Goal: Find specific page/section: Find specific page/section

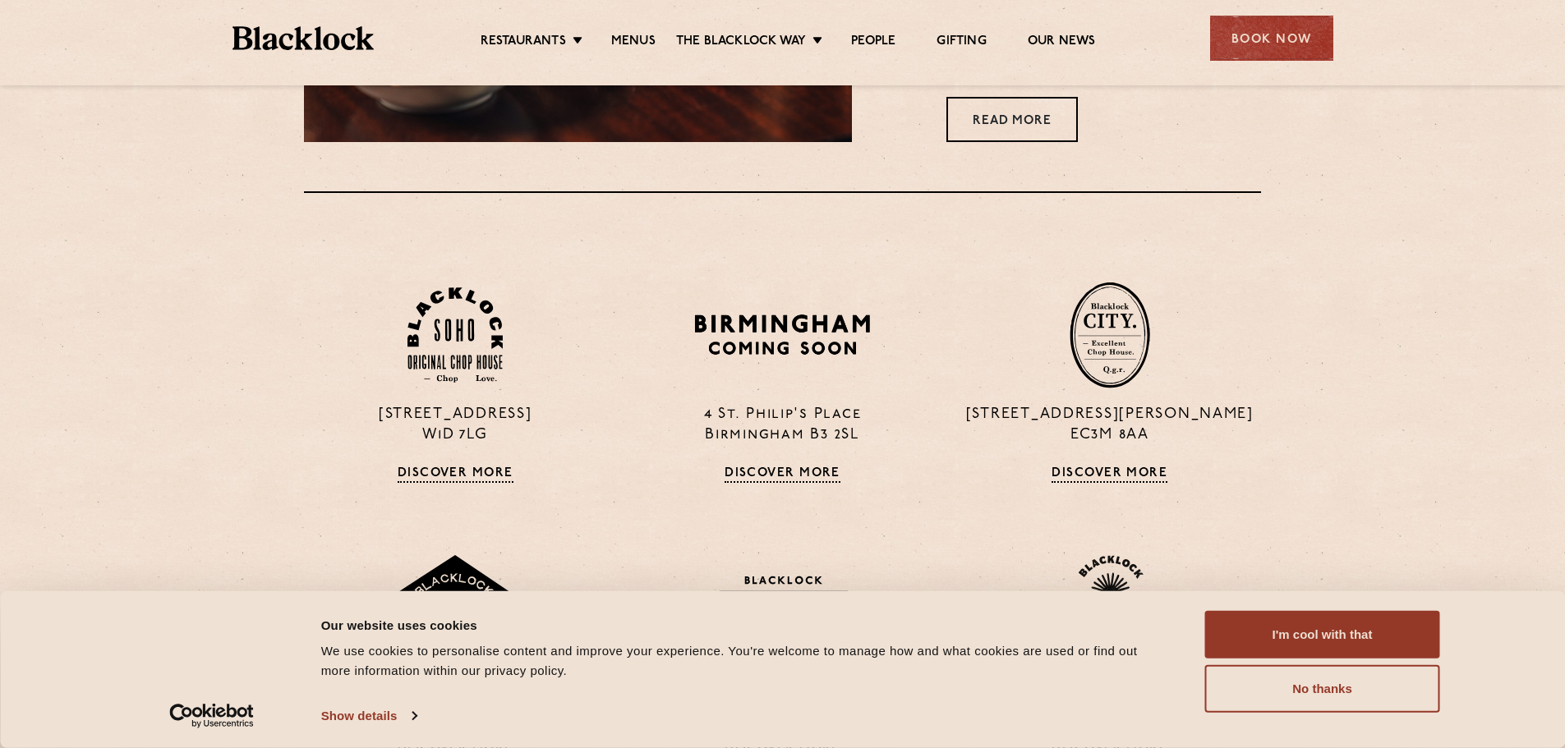
scroll to position [1397, 0]
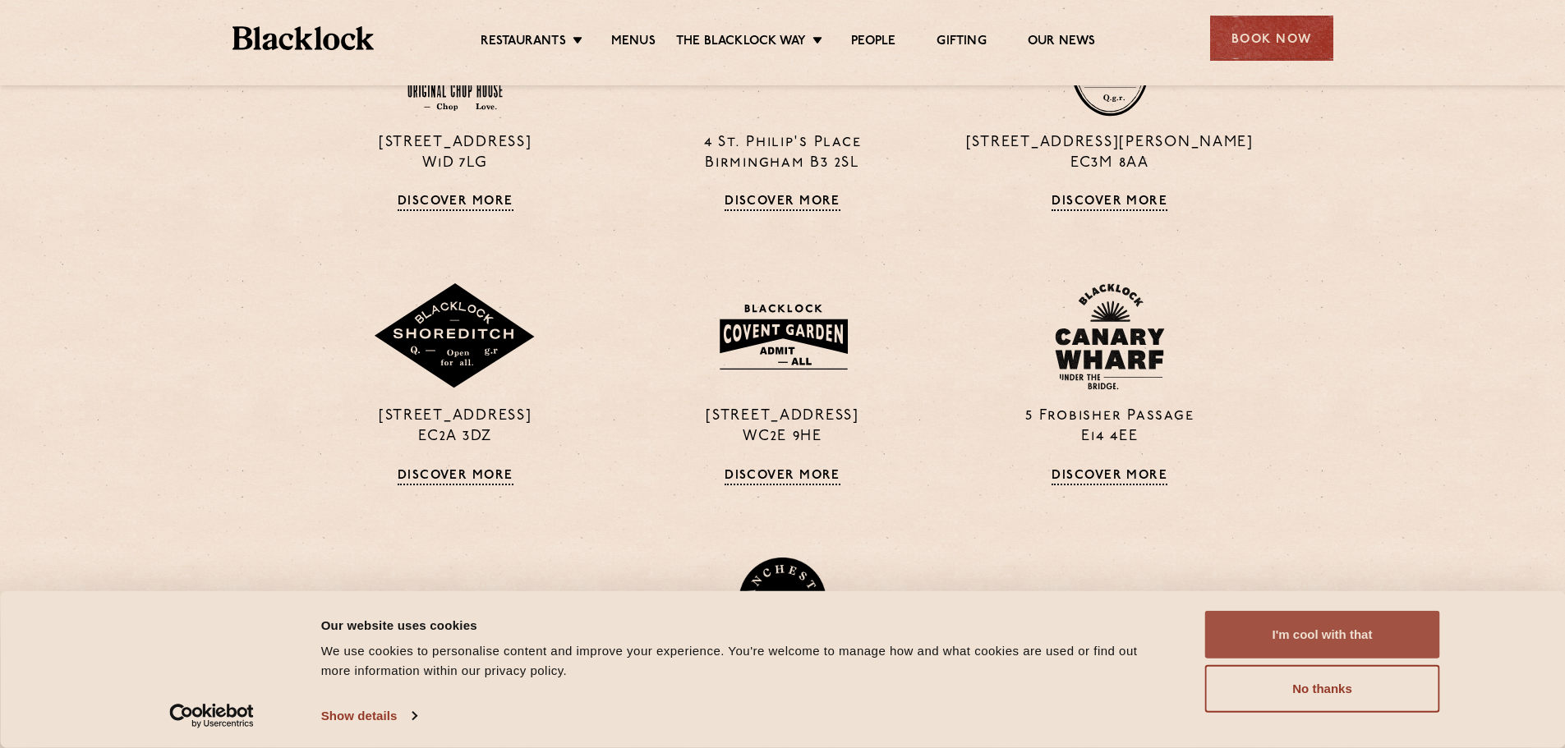
click at [1333, 621] on button "I'm cool with that" at bounding box center [1322, 635] width 235 height 48
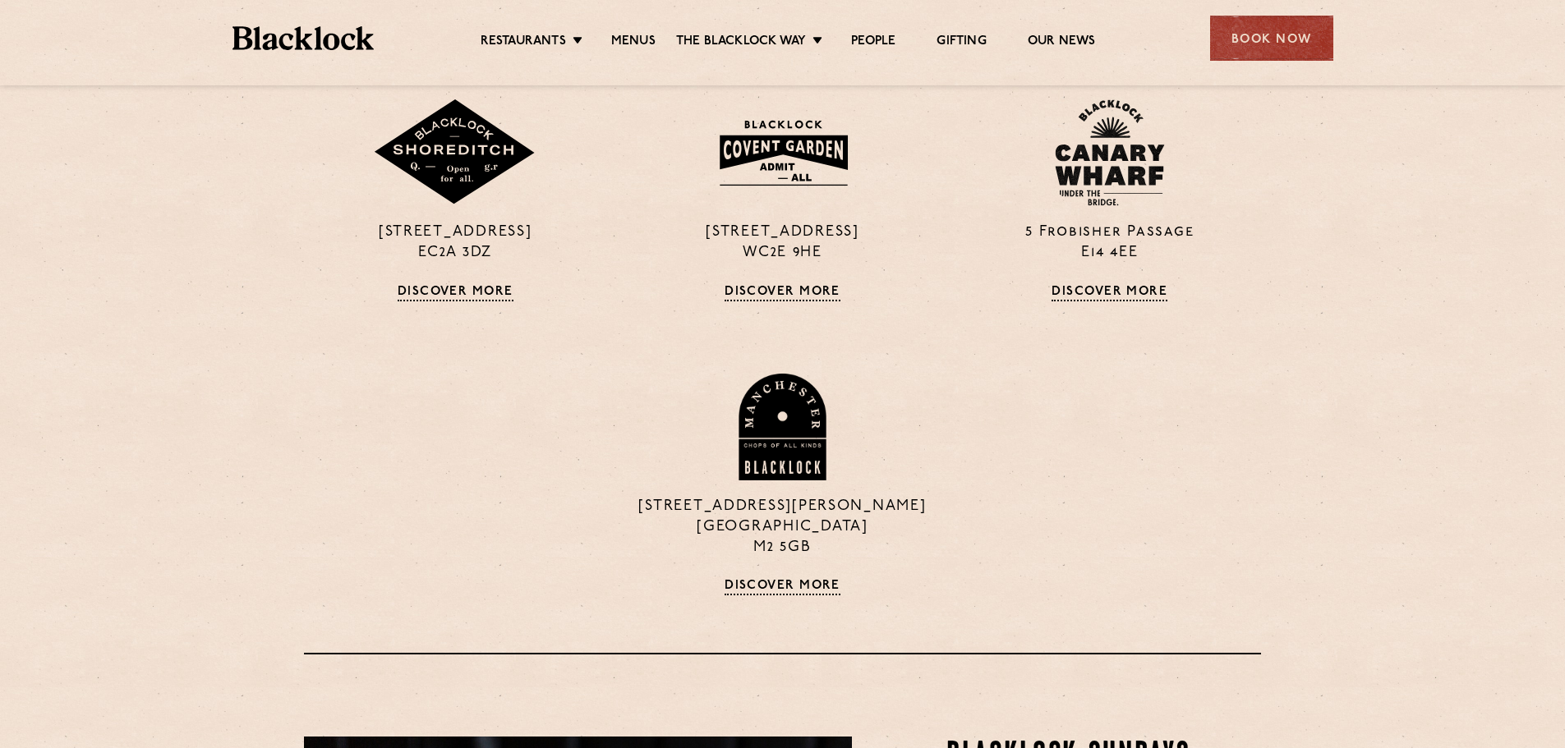
scroll to position [1314, 0]
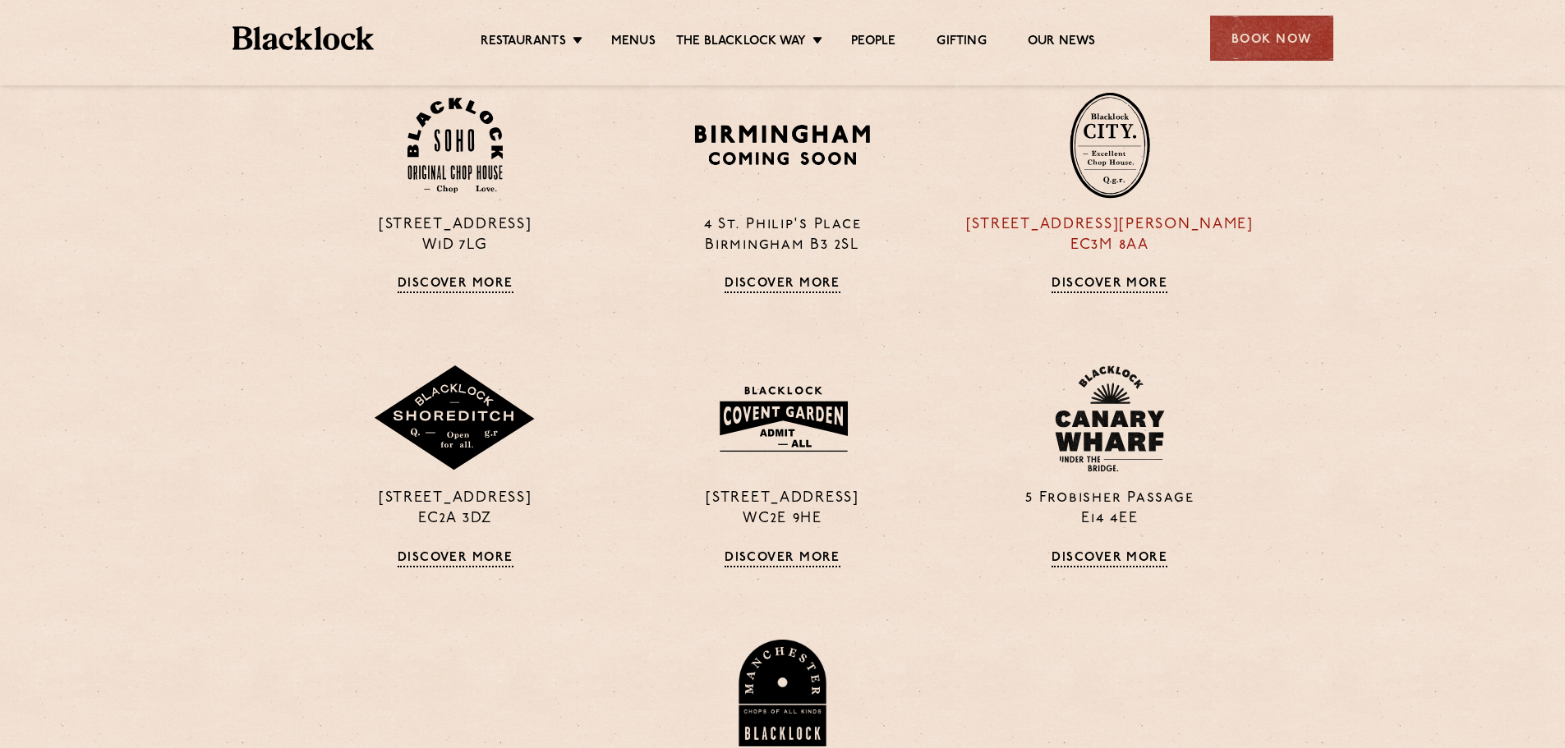
click at [1112, 228] on p "13 Philpot Lane EC3M 8AA" at bounding box center [1110, 235] width 302 height 41
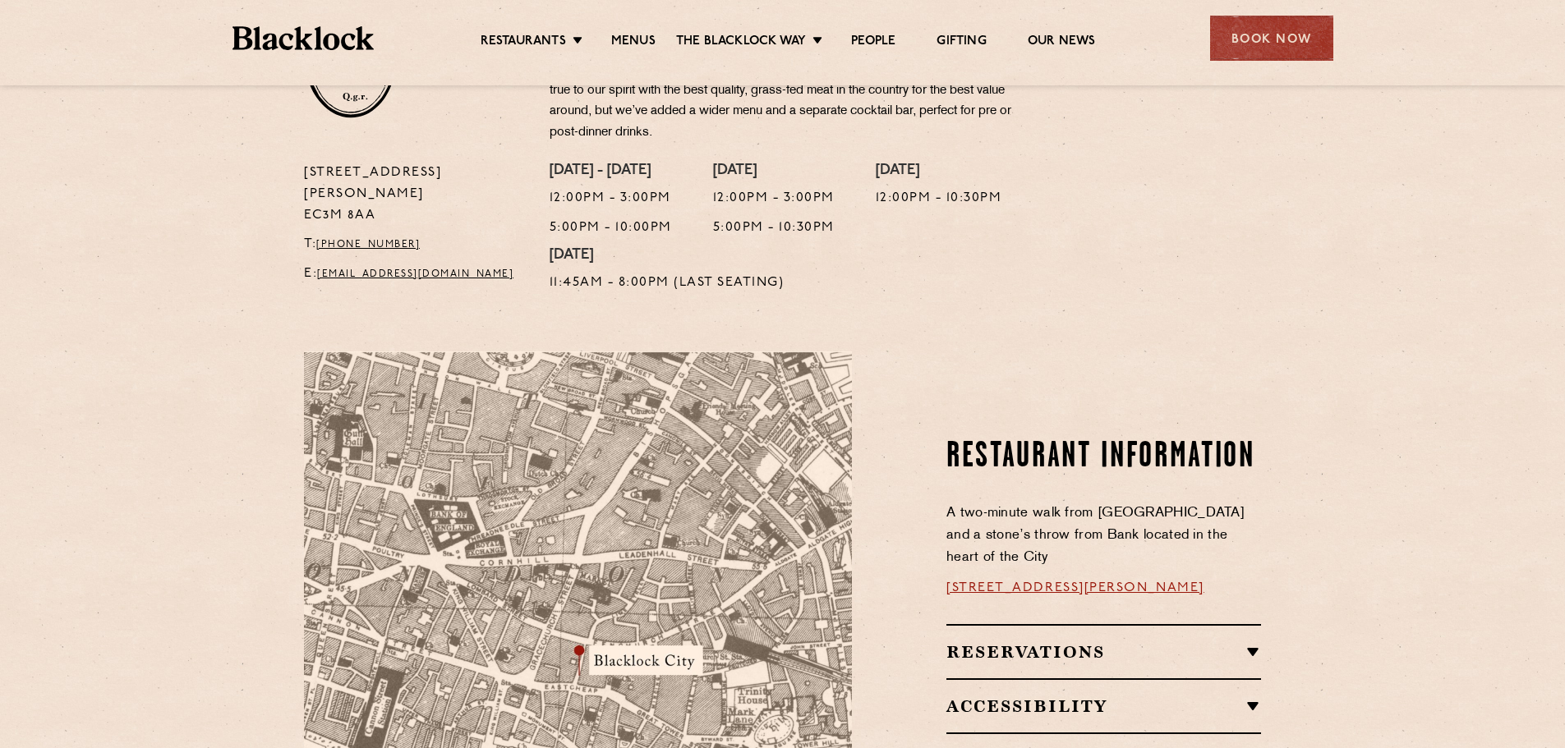
scroll to position [493, 0]
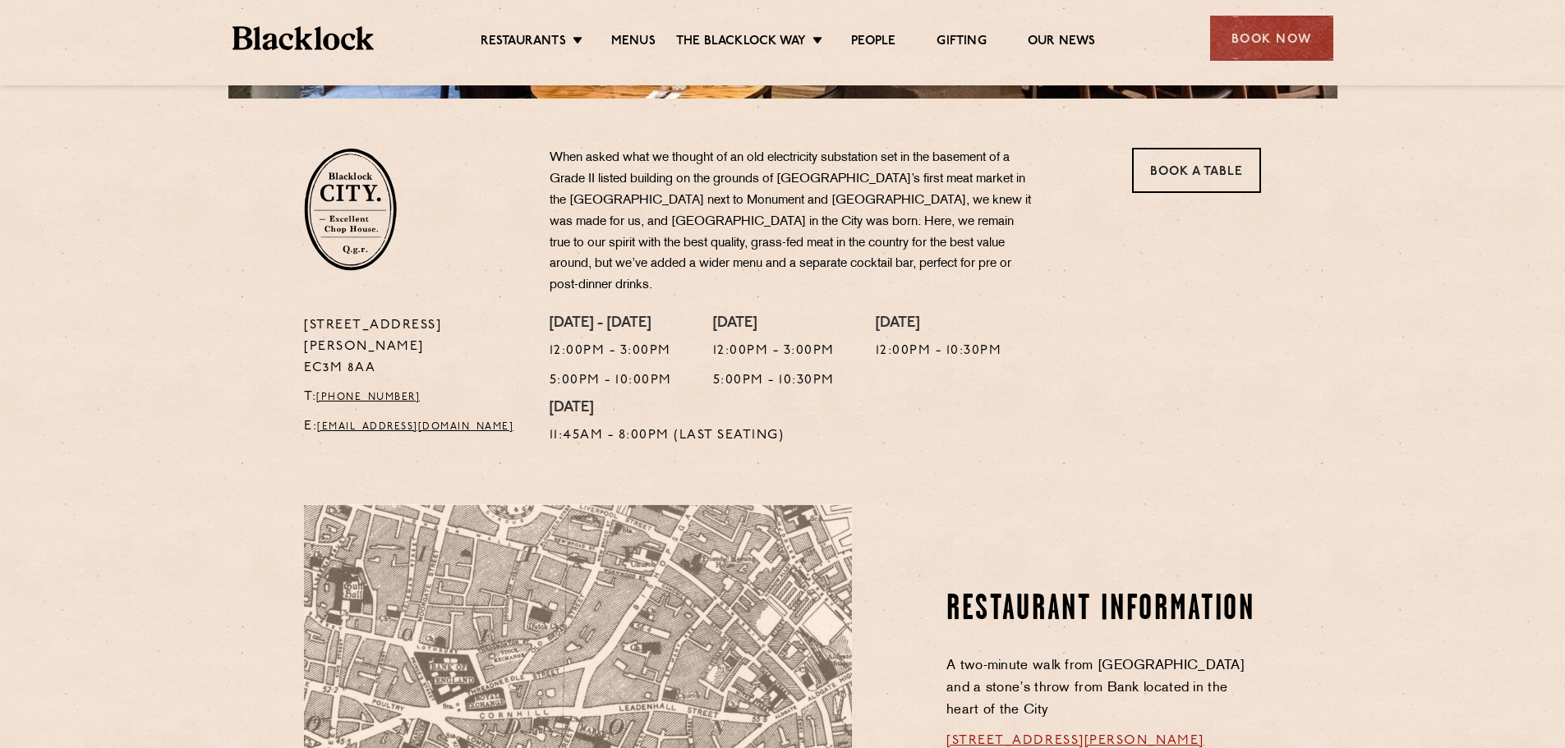
click at [656, 41] on li "Menus" at bounding box center [633, 43] width 85 height 18
click at [646, 38] on link "Menus" at bounding box center [633, 43] width 44 height 18
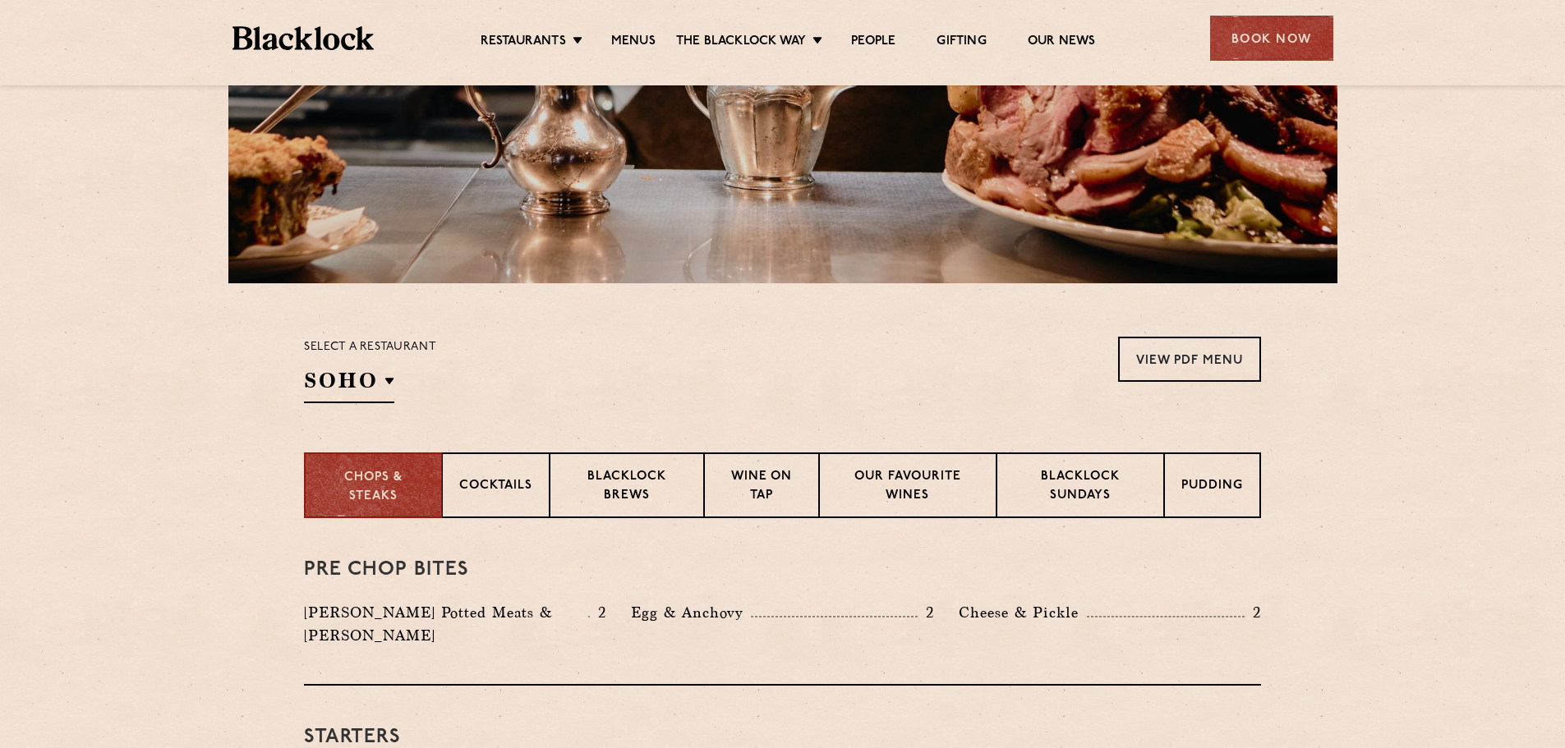
scroll to position [329, 0]
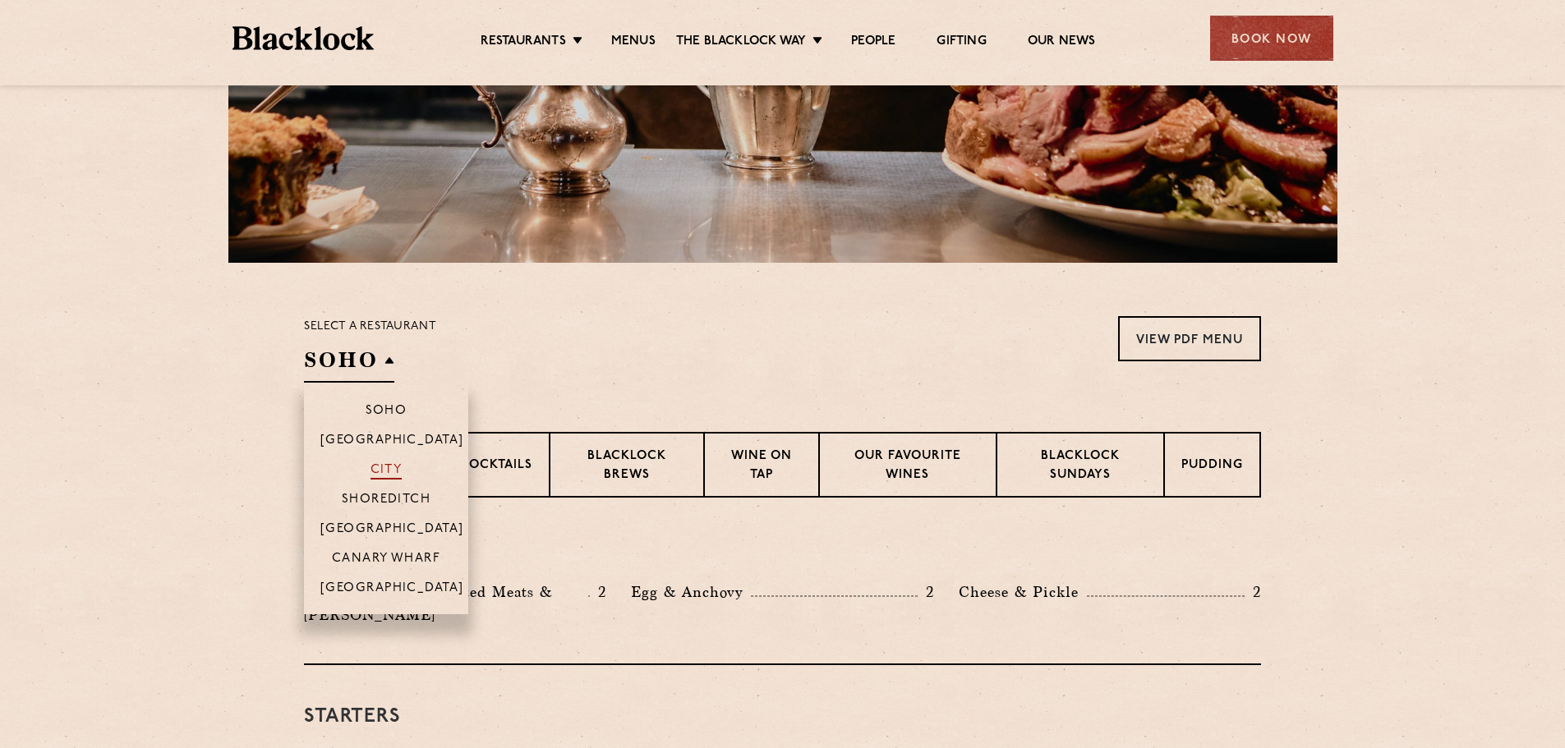
click at [384, 470] on p "City" at bounding box center [386, 471] width 32 height 16
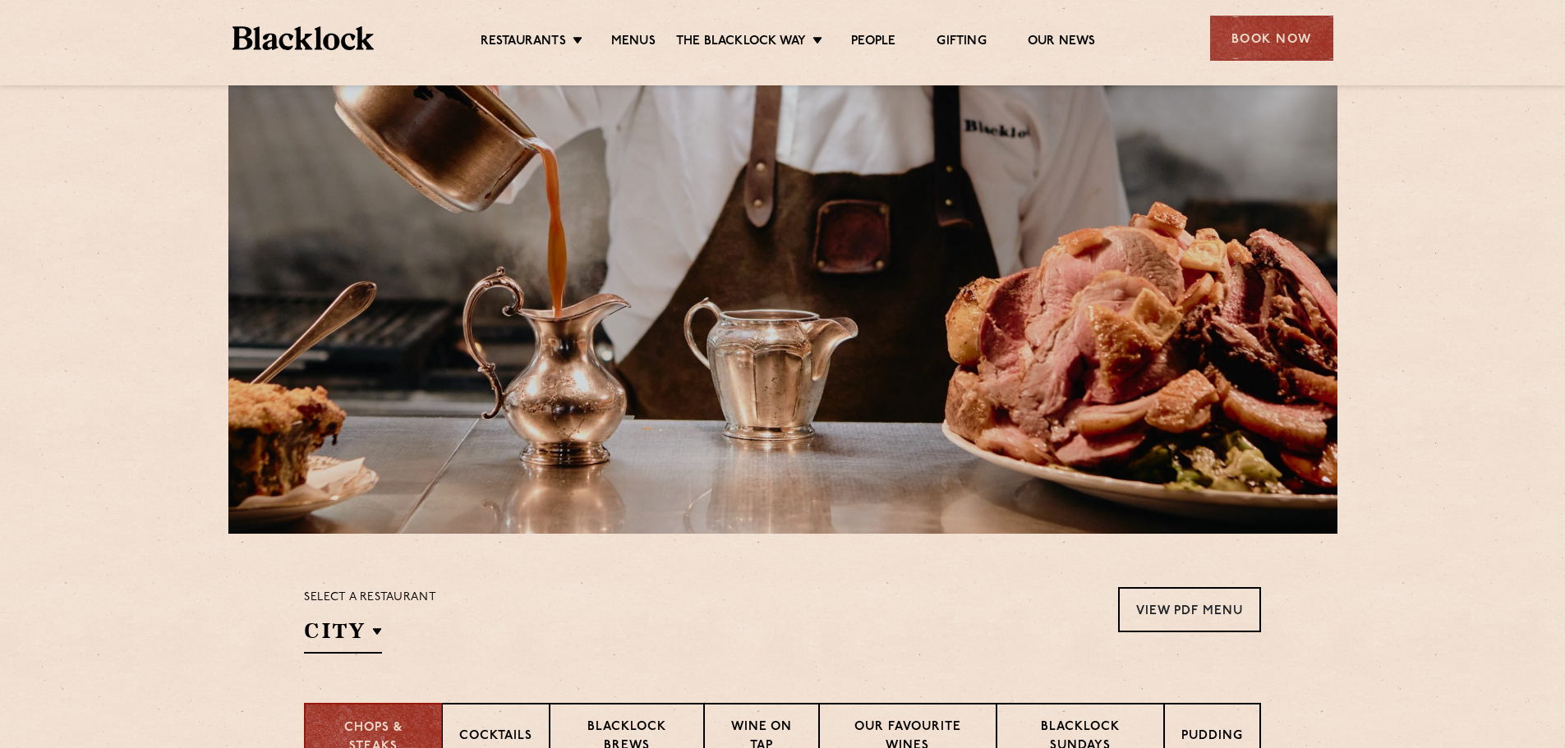
scroll to position [0, 0]
